Goal: Navigation & Orientation: Understand site structure

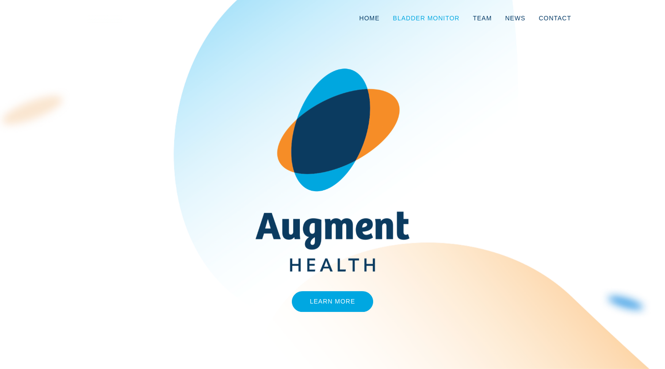
click at [431, 13] on link "Bladder Monitor" at bounding box center [427, 18] width 80 height 29
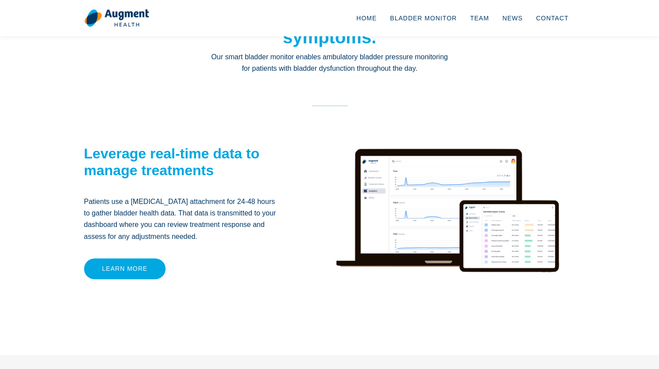
scroll to position [77, 0]
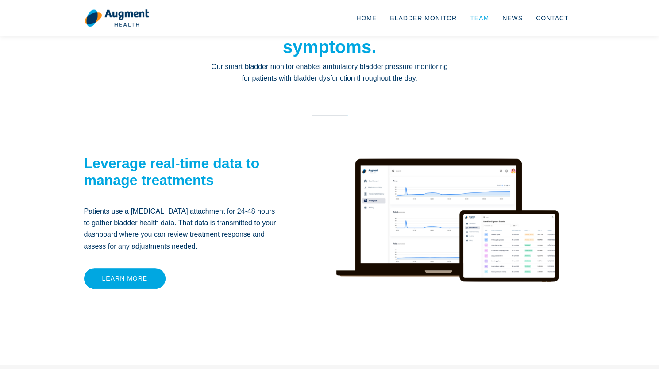
click at [482, 21] on link "Team" at bounding box center [479, 18] width 32 height 29
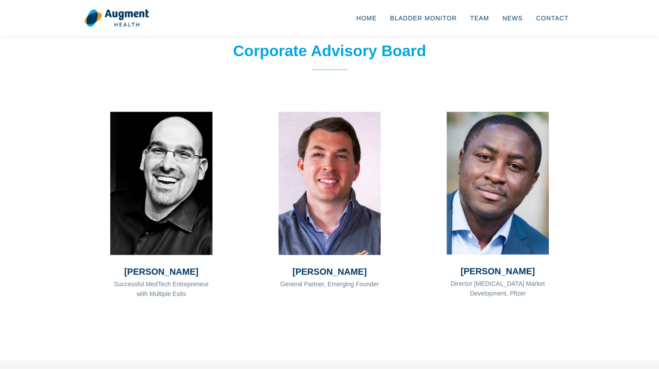
scroll to position [766, 0]
click at [403, 14] on link "Bladder Monitor" at bounding box center [423, 18] width 80 height 29
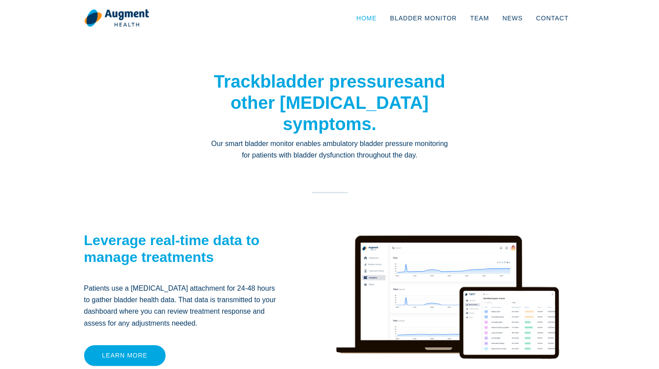
click at [375, 22] on link "Home" at bounding box center [366, 18] width 34 height 29
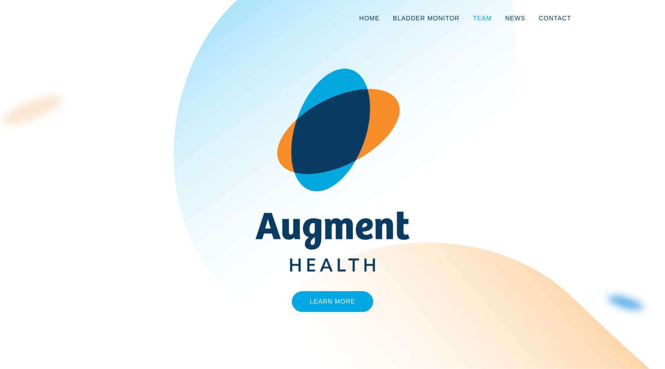
click at [493, 18] on link "Team" at bounding box center [482, 18] width 32 height 29
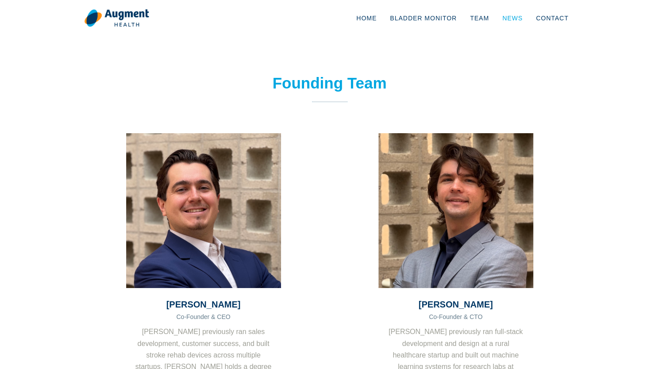
click at [522, 17] on link "News" at bounding box center [512, 18] width 34 height 29
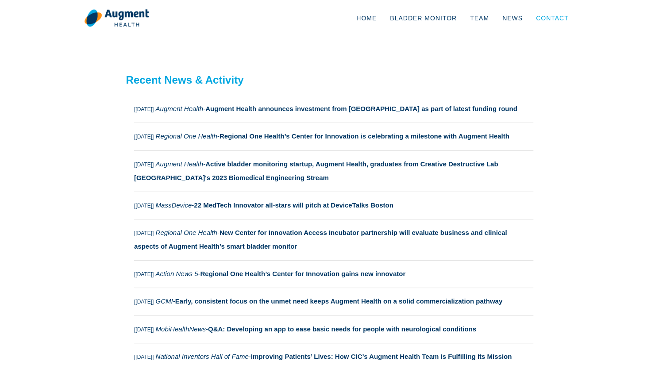
click at [535, 22] on link "Contact" at bounding box center [552, 18] width 46 height 29
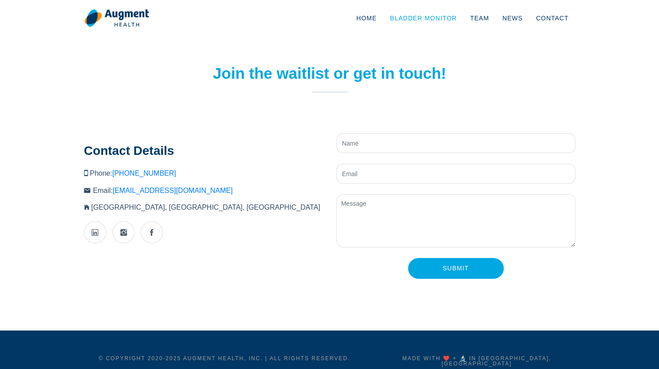
click at [463, 20] on link "Bladder Monitor" at bounding box center [423, 18] width 80 height 29
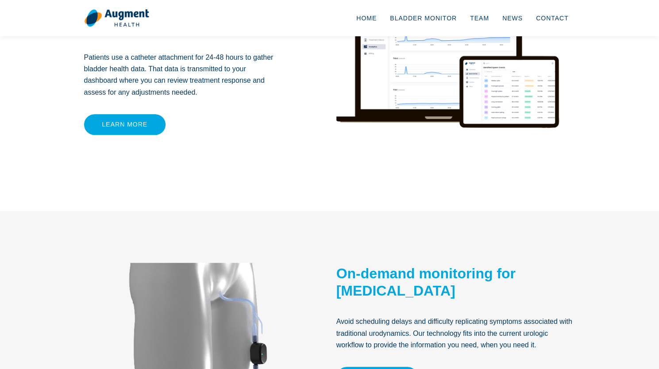
scroll to position [245, 0]
